Goal: Task Accomplishment & Management: Manage account settings

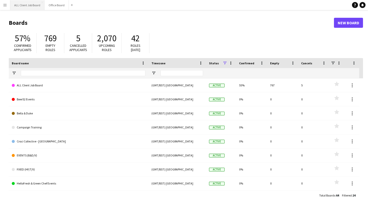
click at [22, 2] on button "ALL Client Job Board Close" at bounding box center [27, 5] width 34 height 10
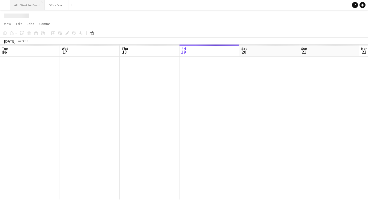
scroll to position [0, 120]
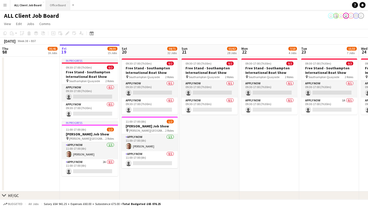
click at [52, 8] on button "Office Board Close" at bounding box center [58, 5] width 24 height 10
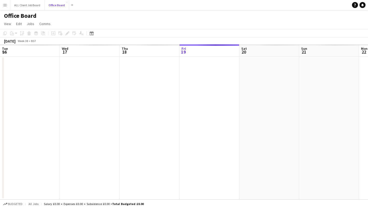
scroll to position [0, 120]
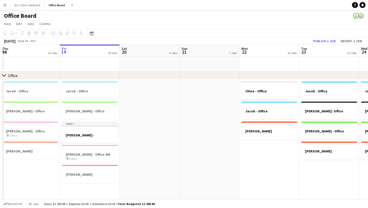
click at [3, 6] on button "Menu" at bounding box center [5, 5] width 10 height 10
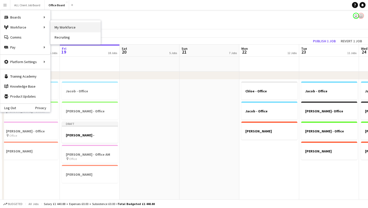
click at [63, 27] on link "My Workforce" at bounding box center [76, 27] width 50 height 10
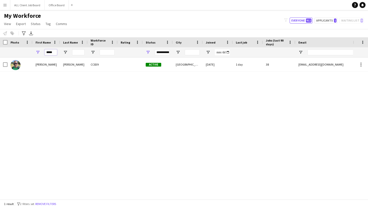
click at [56, 52] on input "*****" at bounding box center [51, 52] width 13 height 6
type input "*"
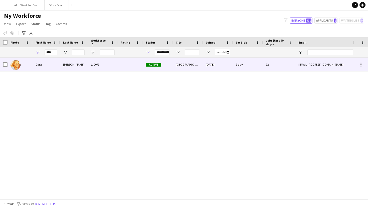
click at [68, 68] on div "[PERSON_NAME]" at bounding box center [74, 65] width 28 height 14
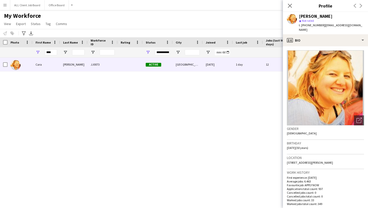
scroll to position [208, 0]
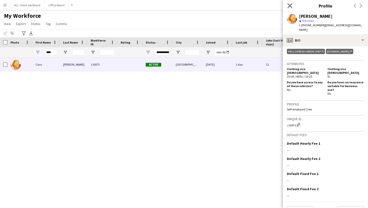
click at [288, 5] on icon "Close pop-in" at bounding box center [289, 5] width 5 height 5
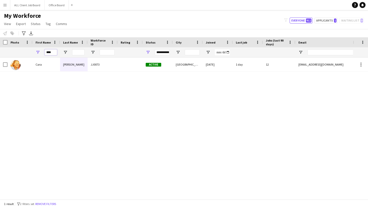
click at [54, 51] on input "****" at bounding box center [51, 52] width 13 height 6
type input "*"
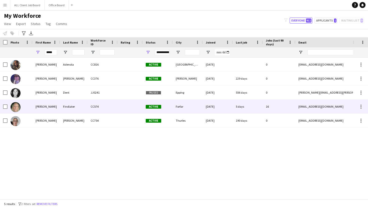
click at [42, 105] on div "Sarah" at bounding box center [47, 107] width 28 height 14
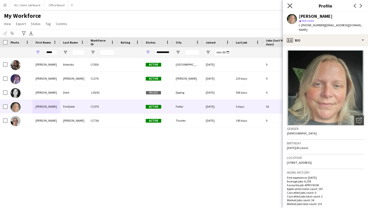
click at [290, 8] on icon "Close pop-in" at bounding box center [289, 5] width 5 height 5
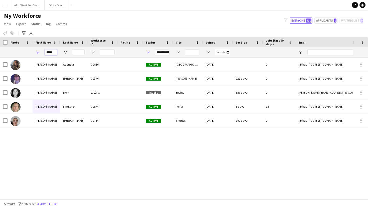
click at [53, 53] on input "*****" at bounding box center [51, 52] width 13 height 6
type input "*"
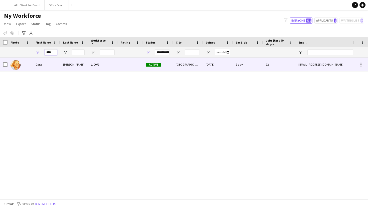
type input "****"
click at [57, 70] on div "Cara" at bounding box center [47, 65] width 28 height 14
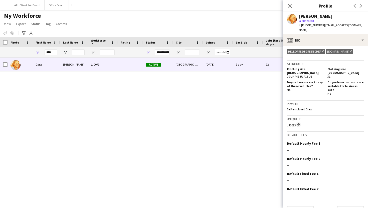
scroll to position [0, 0]
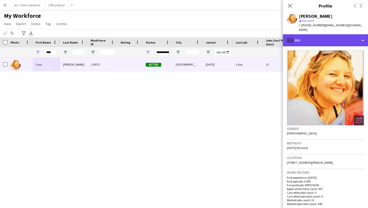
click at [319, 37] on div "profile Bio" at bounding box center [325, 40] width 85 height 12
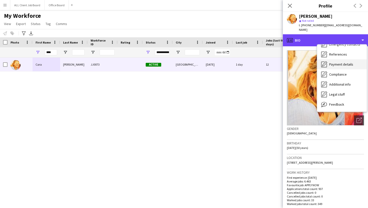
scroll to position [57, 0]
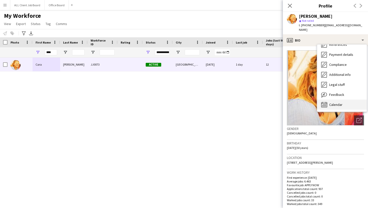
click at [342, 102] on span "Calendar" at bounding box center [335, 104] width 13 height 5
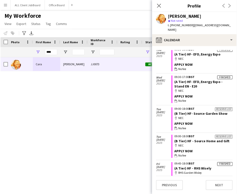
scroll to position [1279, 0]
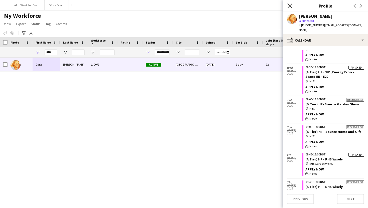
click at [290, 7] on icon "Close pop-in" at bounding box center [289, 5] width 5 height 5
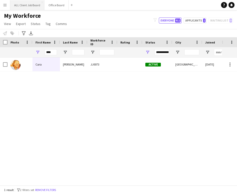
drag, startPoint x: 41, startPoint y: 29, endPoint x: 35, endPoint y: 7, distance: 22.8
click at [35, 7] on div "Menu Boards Boards Boards All jobs Status Workforce Workforce My Workforce Recr…" at bounding box center [118, 97] width 237 height 194
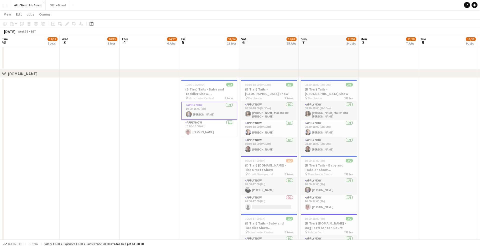
scroll to position [0, 186]
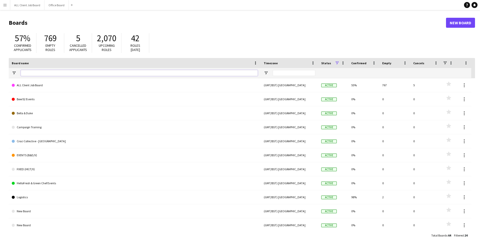
click at [139, 71] on input "Board name Filter Input" at bounding box center [139, 73] width 237 height 6
click at [34, 6] on button "ALL Client Job Board Close" at bounding box center [27, 5] width 34 height 10
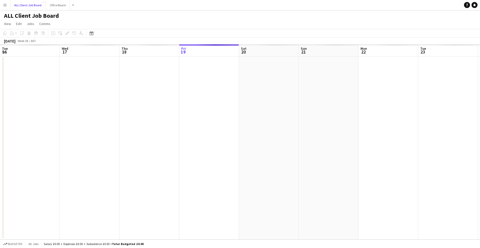
scroll to position [0, 120]
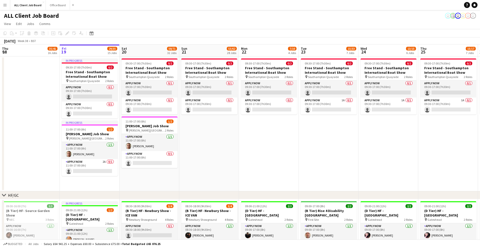
click at [7, 6] on app-icon "Menu" at bounding box center [5, 5] width 4 height 4
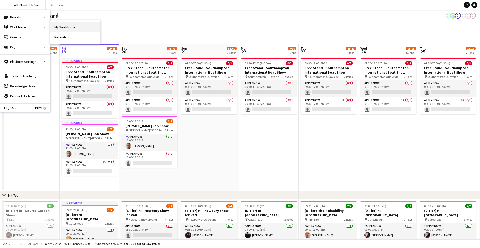
click at [56, 25] on link "My Workforce" at bounding box center [76, 27] width 50 height 10
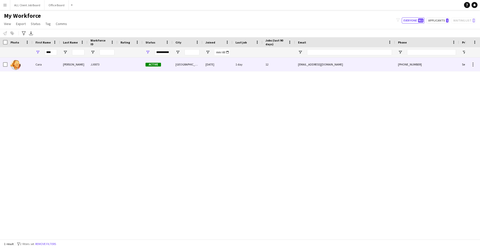
click at [84, 64] on div "[PERSON_NAME]" at bounding box center [74, 65] width 28 height 14
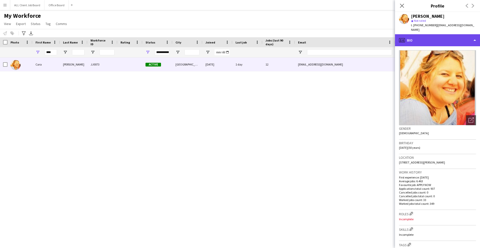
click at [473, 34] on div "profile Bio" at bounding box center [437, 40] width 85 height 12
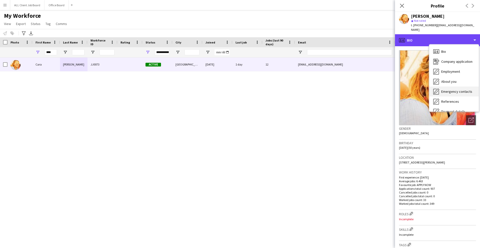
scroll to position [57, 0]
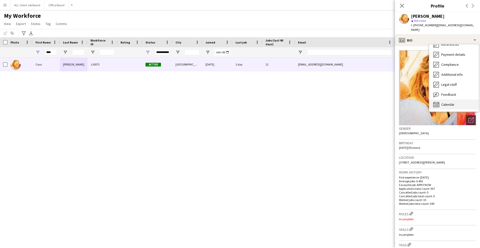
click at [443, 102] on span "Calendar" at bounding box center [448, 104] width 13 height 5
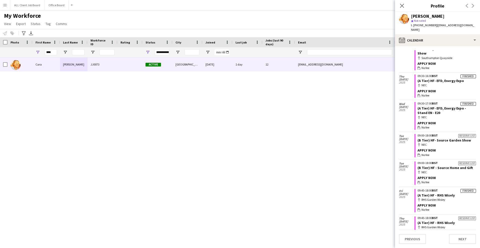
scroll to position [1242, 0]
